Goal: Task Accomplishment & Management: Complete application form

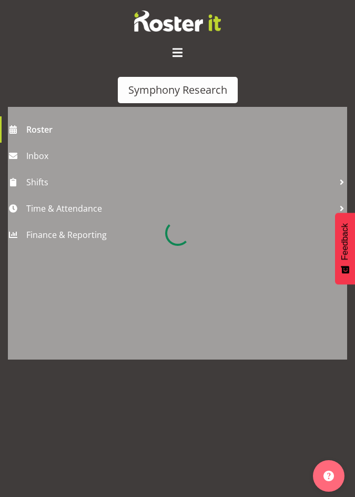
click at [66, 208] on div at bounding box center [178, 233] width 340 height 253
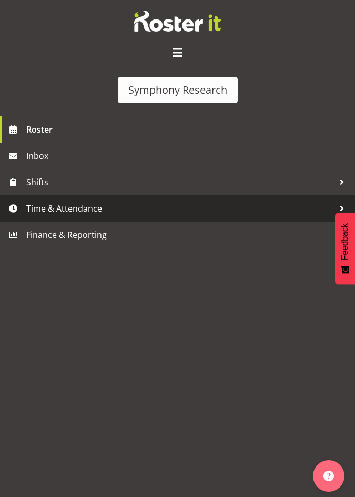
click at [64, 211] on span "Time & Attendance" at bounding box center [180, 209] width 308 height 16
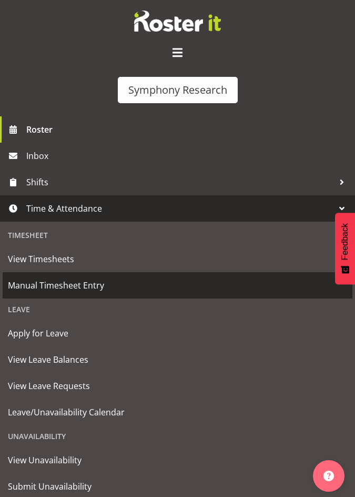
click at [65, 287] on span "Manual Timesheet Entry" at bounding box center [178, 286] width 340 height 16
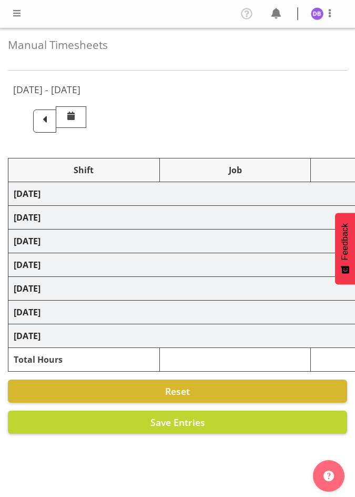
select select "48116"
select select "10633"
select select "47"
select select "48116"
select select "10575"
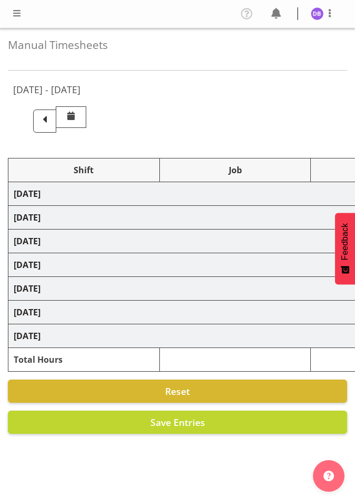
select select "47"
select select "48116"
select select "10633"
select select "47"
select select "48116"
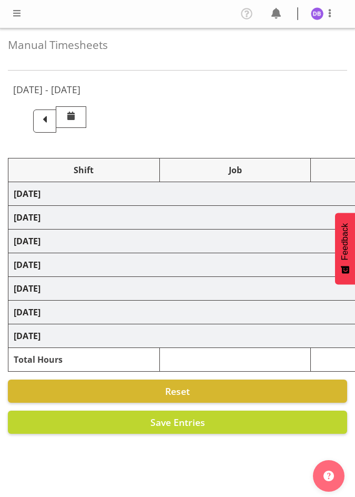
select select "10499"
select select "48116"
select select "10633"
select select "47"
select select "48116"
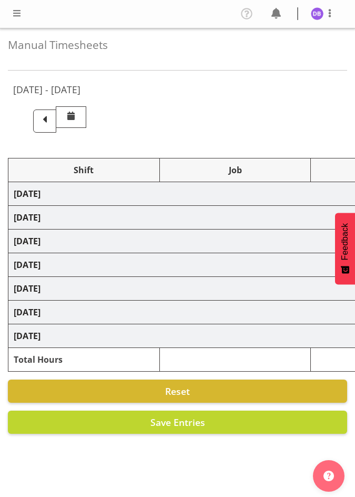
select select "10499"
select select "47"
select select "48116"
select select "10633"
select select "47"
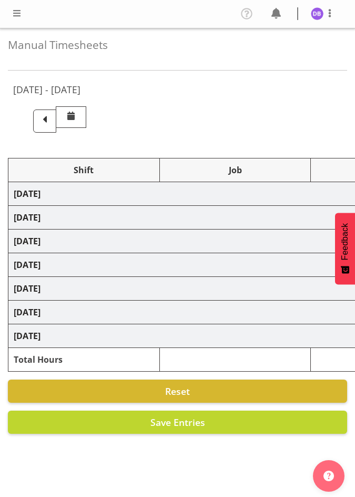
select select "48116"
select select "10499"
select select "47"
select select "48116"
select select "10730"
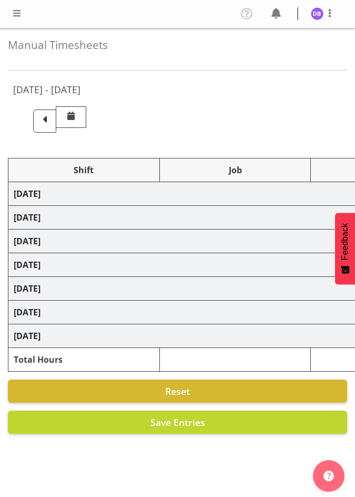
select select "47"
select select "48116"
select select "10499"
select select "47"
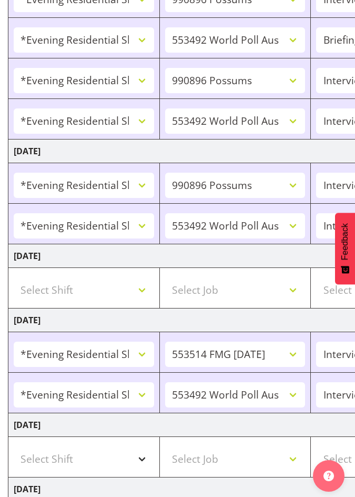
scroll to position [528, 0]
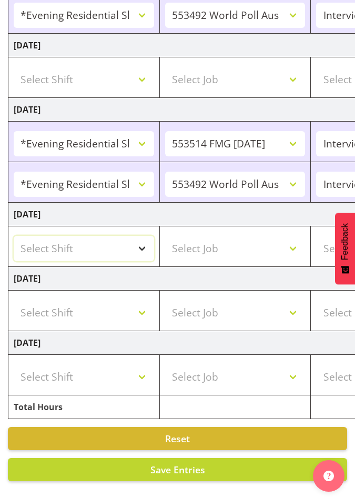
click at [144, 240] on select "Select Shift !!Weekend Residential (Roster IT Shift Label) *Business 9/10am ~ 4…" at bounding box center [84, 248] width 141 height 25
select select "48116"
click at [14, 236] on select "Select Shift !!Weekend Residential (Roster IT Shift Label) *Business 9/10am ~ 4…" at bounding box center [84, 248] width 141 height 25
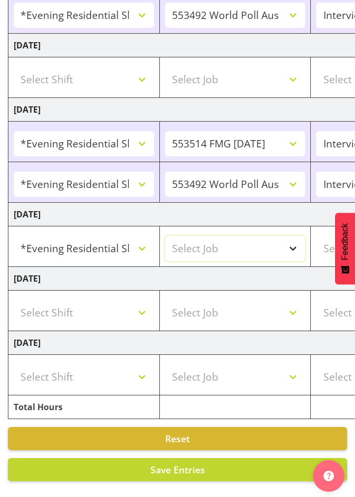
click at [287, 243] on select "Select Job 550060 IF Admin 553492 World Poll Aus Wave 2 Main 2025 553493 World …" at bounding box center [235, 248] width 141 height 25
select select "10730"
click at [165, 236] on select "Select Job 550060 IF Admin 553492 World Poll Aus Wave 2 Main 2025 553493 World …" at bounding box center [235, 248] width 141 height 25
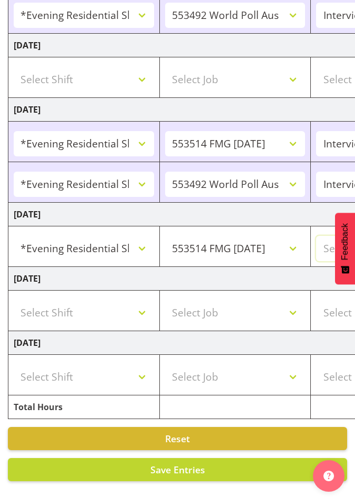
select select "47"
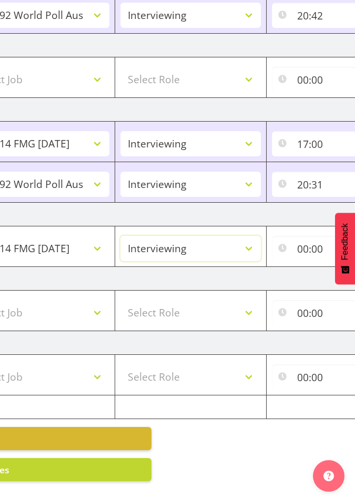
scroll to position [0, 201]
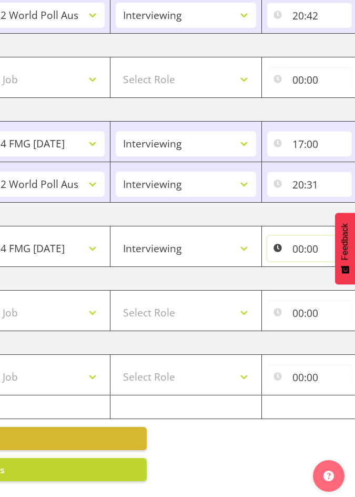
click at [305, 241] on input "00:00" at bounding box center [310, 248] width 85 height 25
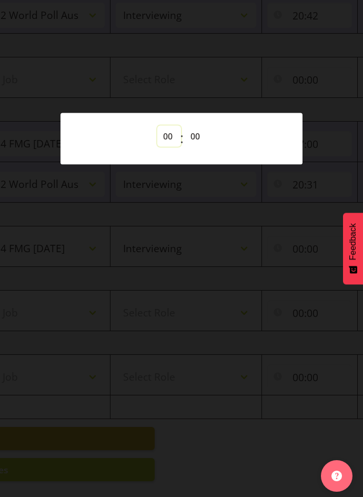
click at [169, 135] on select "00 01 02 03 04 05 06 07 08 09 10 11 12 13 14 15 16 17 18 19 20 21 22 23" at bounding box center [169, 136] width 24 height 21
select select "17"
click at [157, 126] on select "00 01 02 03 04 05 06 07 08 09 10 11 12 13 14 15 16 17 18 19 20 21 22 23" at bounding box center [169, 136] width 24 height 21
type input "17:00"
click at [256, 48] on div at bounding box center [181, 248] width 363 height 497
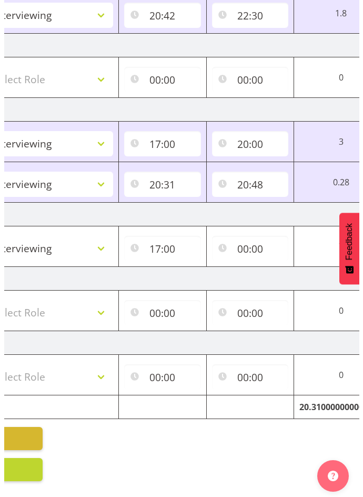
scroll to position [0, 390]
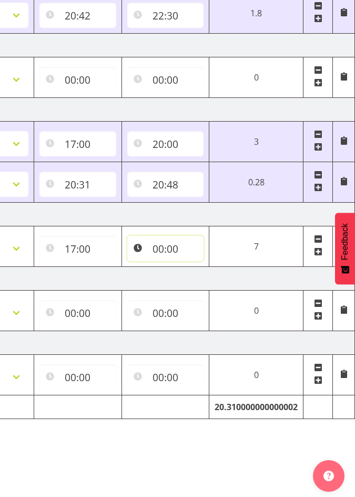
click at [169, 242] on input "00:00" at bounding box center [165, 248] width 77 height 25
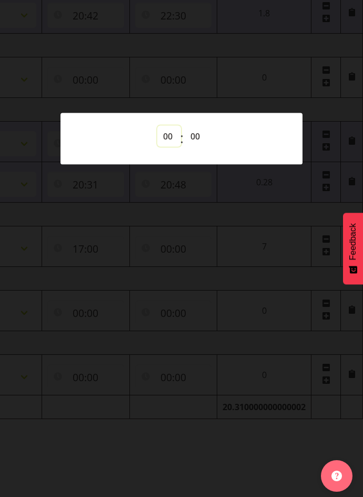
click at [170, 133] on select "00 01 02 03 04 05 06 07 08 09 10 11 12 13 14 15 16 17 18 19 20 21 22 23" at bounding box center [169, 136] width 24 height 21
select select "20"
click at [157, 126] on select "00 01 02 03 04 05 06 07 08 09 10 11 12 13 14 15 16 17 18 19 20 21 22 23" at bounding box center [169, 136] width 24 height 21
type input "20:00"
click at [191, 455] on div at bounding box center [181, 248] width 363 height 497
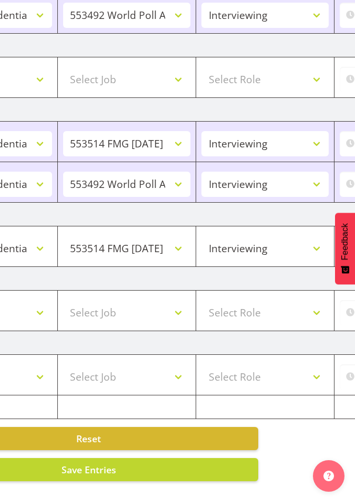
scroll to position [0, 77]
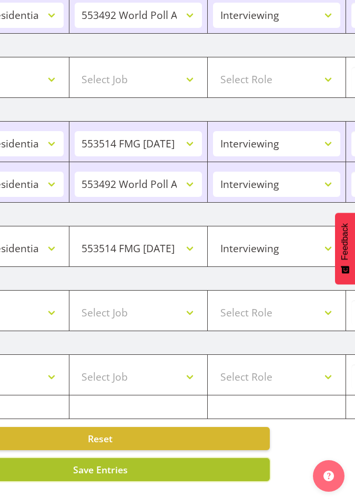
click at [115, 463] on span "Save Entries" at bounding box center [100, 469] width 55 height 13
